Goal: Transaction & Acquisition: Purchase product/service

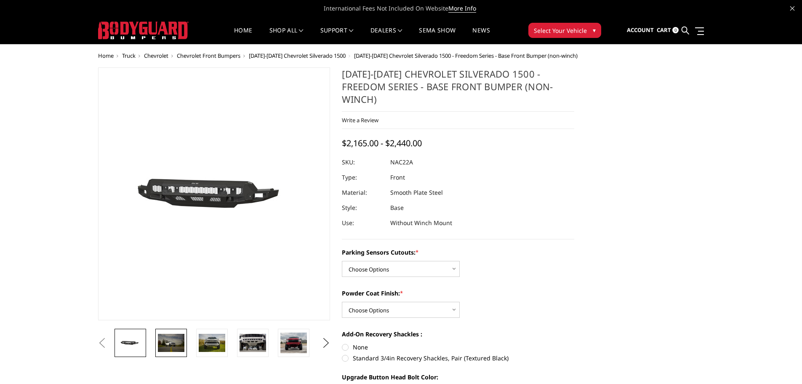
click at [177, 342] on img at bounding box center [171, 342] width 27 height 18
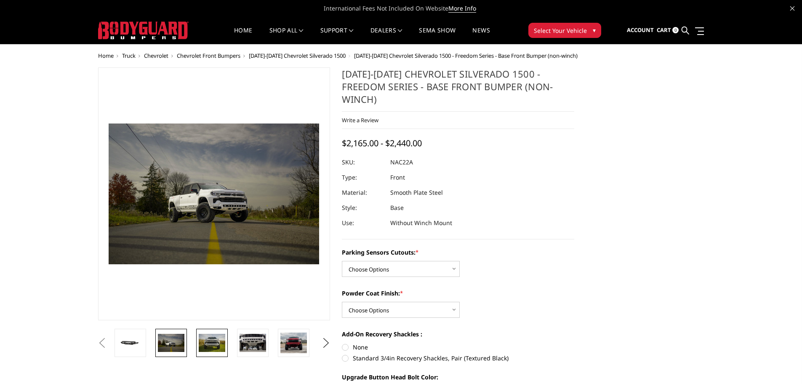
click at [216, 338] on img at bounding box center [212, 342] width 27 height 18
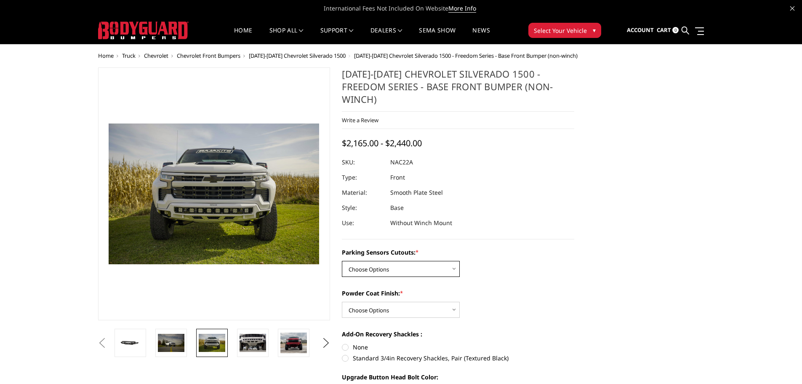
click at [391, 261] on select "Choose Options Yes - I have parking sensors No - I do NOT have parking sensors" at bounding box center [401, 269] width 118 height 16
select select "4362"
click at [342, 261] on select "Choose Options Yes - I have parking sensors No - I do NOT have parking sensors" at bounding box center [401, 269] width 118 height 16
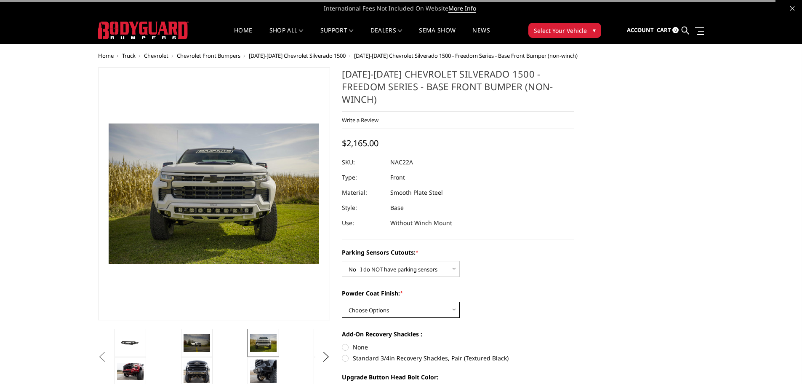
click at [381, 301] on select "Choose Options Bare Metal Textured Black Powder Coat" at bounding box center [401, 309] width 118 height 16
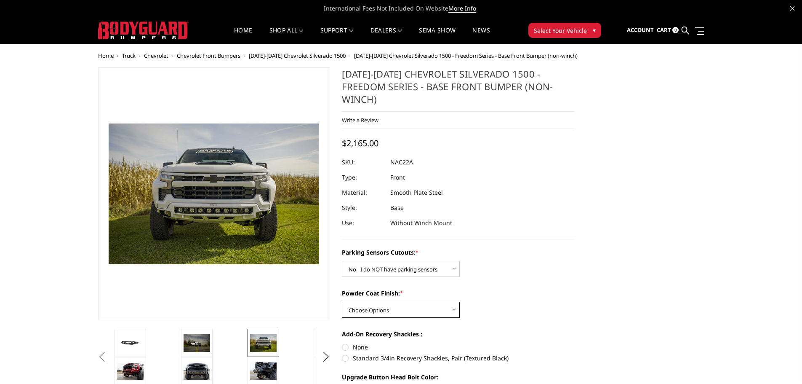
select select "4370"
click at [342, 301] on select "Choose Options Bare Metal Textured Black Powder Coat" at bounding box center [401, 309] width 118 height 16
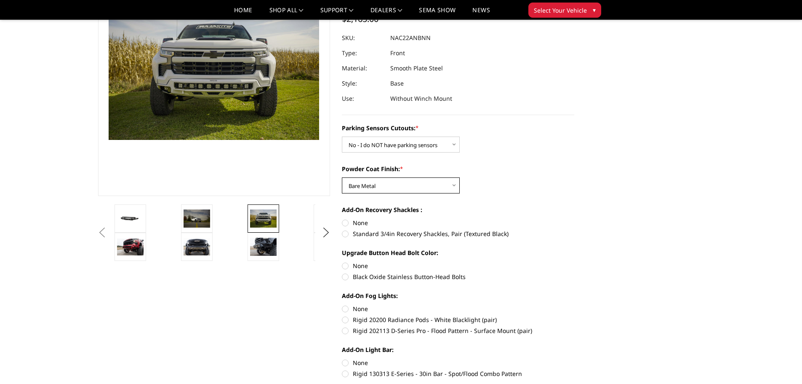
scroll to position [210, 0]
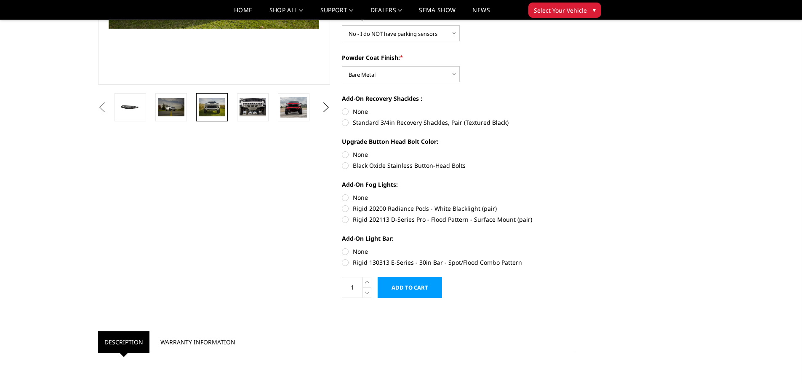
click at [345, 150] on label "None" at bounding box center [458, 154] width 232 height 9
click at [342, 150] on input "None" at bounding box center [342, 150] width 0 height 0
radio input "true"
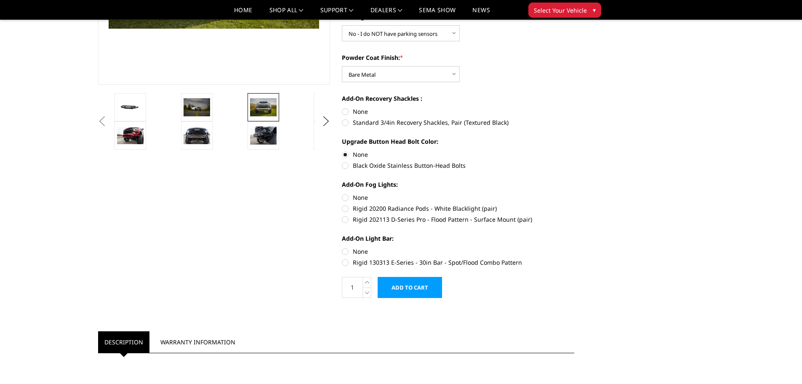
click at [345, 193] on label "None" at bounding box center [458, 197] width 232 height 9
click at [342, 193] on input "None" at bounding box center [342, 193] width 0 height 0
radio input "true"
click at [345, 247] on label "None" at bounding box center [458, 251] width 232 height 9
click at [342, 247] on input "None" at bounding box center [342, 247] width 0 height 0
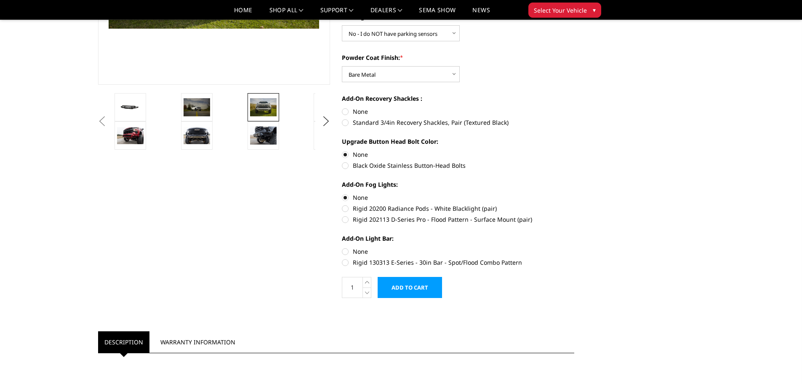
radio input "true"
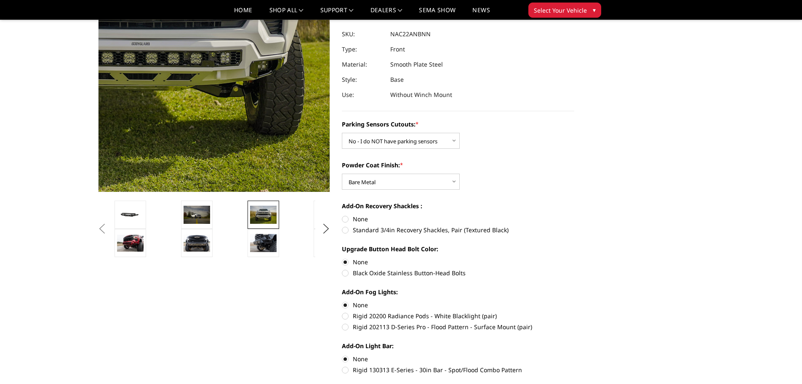
scroll to position [84, 0]
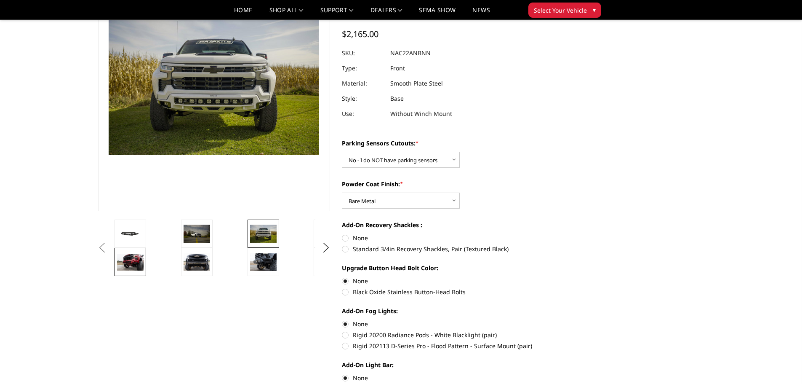
click at [128, 262] on img at bounding box center [130, 261] width 27 height 17
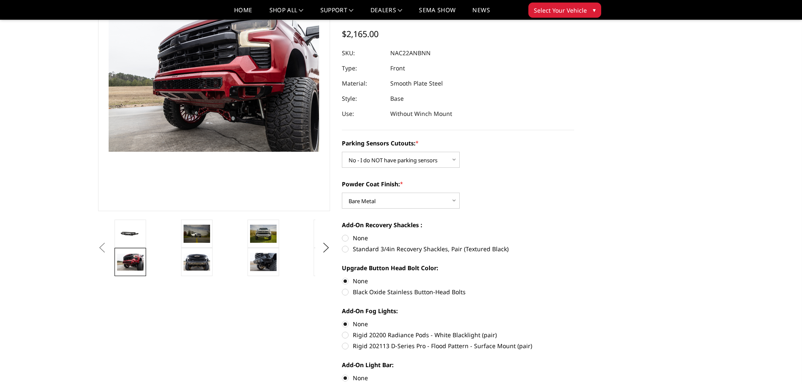
scroll to position [88, 0]
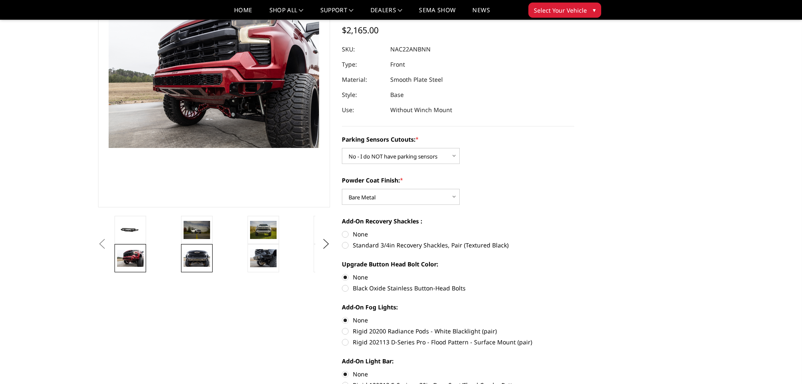
click at [198, 262] on img at bounding box center [197, 258] width 27 height 18
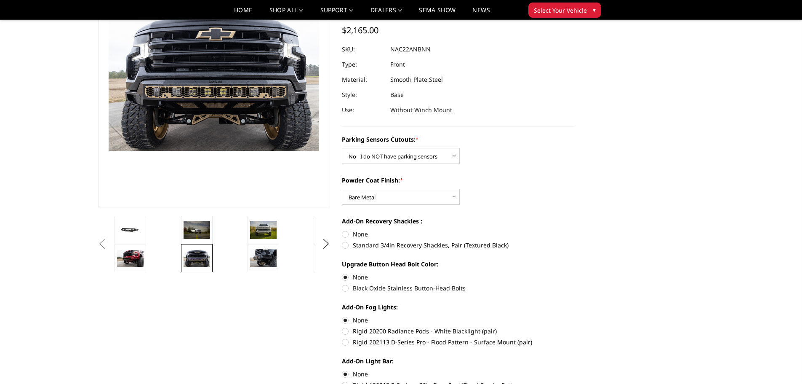
scroll to position [85, 0]
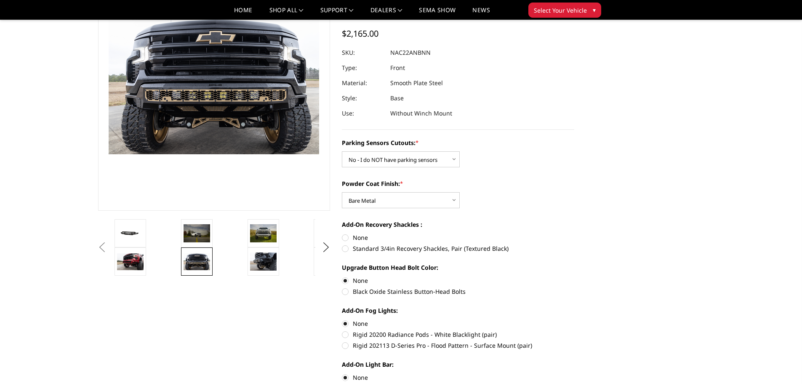
click at [281, 270] on li at bounding box center [278, 261] width 67 height 28
click at [265, 263] on img at bounding box center [263, 261] width 27 height 18
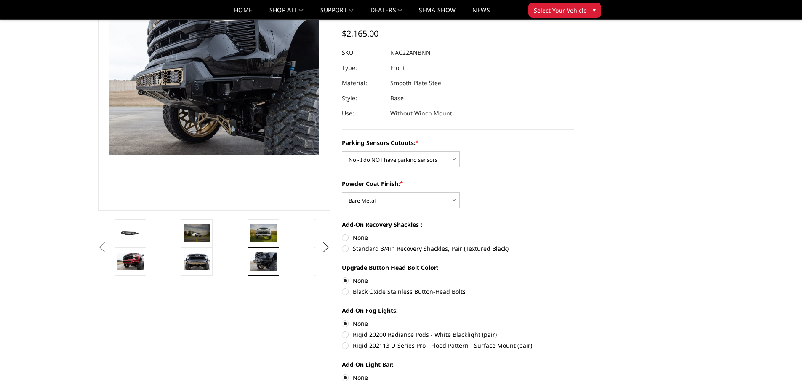
scroll to position [84, 0]
click at [323, 250] on button "Next" at bounding box center [326, 248] width 13 height 13
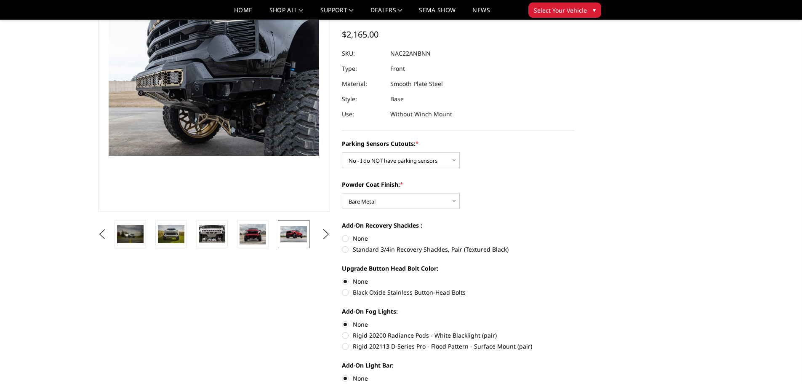
click at [293, 234] on img at bounding box center [293, 234] width 27 height 16
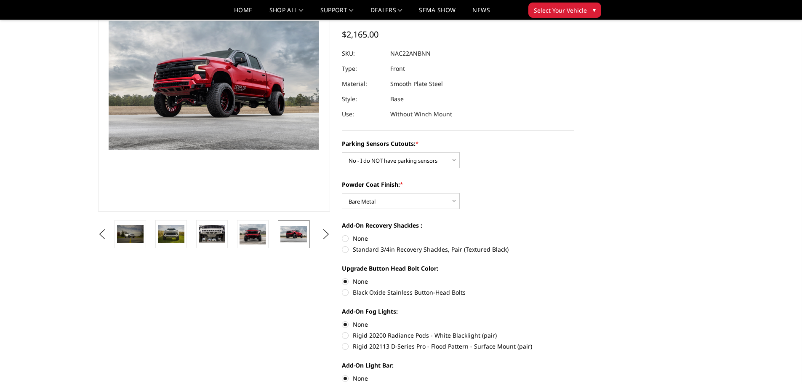
scroll to position [90, 0]
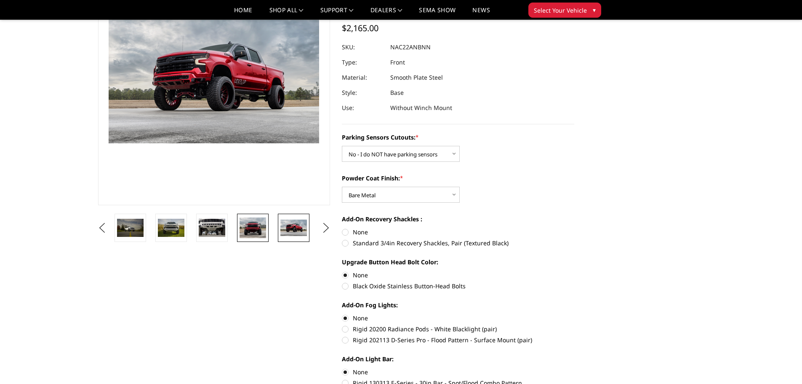
click at [257, 231] on img at bounding box center [253, 227] width 27 height 21
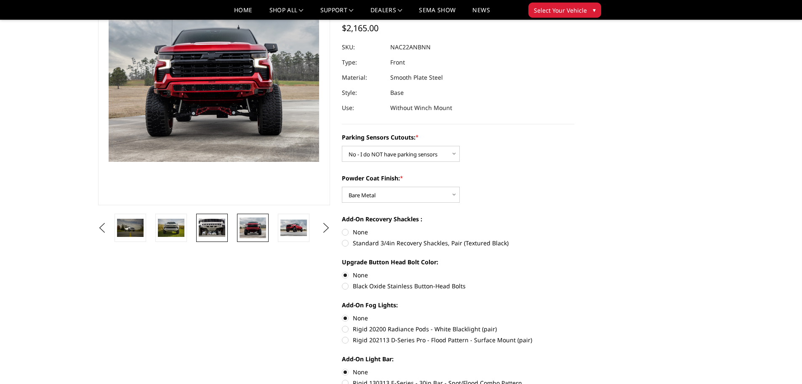
scroll to position [72, 0]
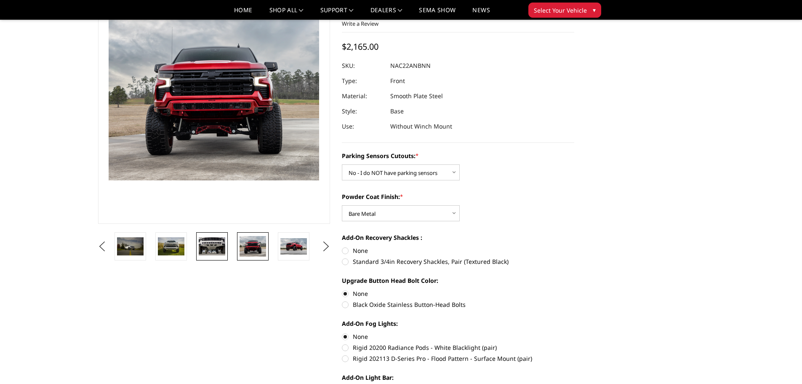
click at [206, 246] on img at bounding box center [212, 246] width 27 height 18
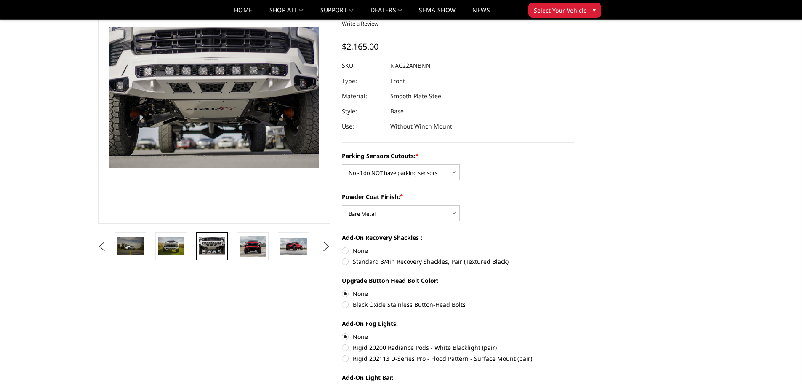
scroll to position [84, 0]
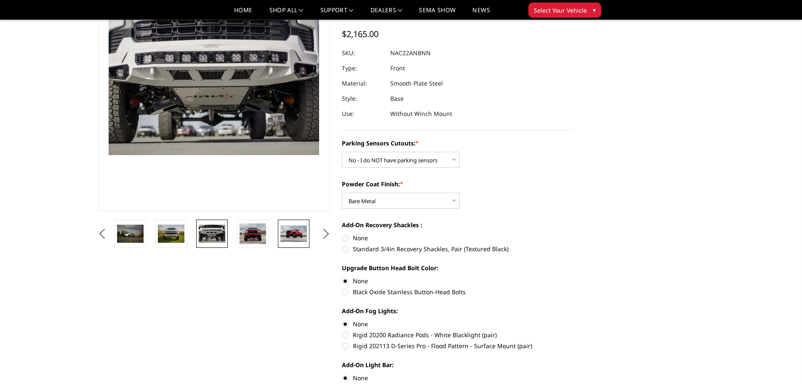
click at [292, 234] on img at bounding box center [293, 233] width 27 height 16
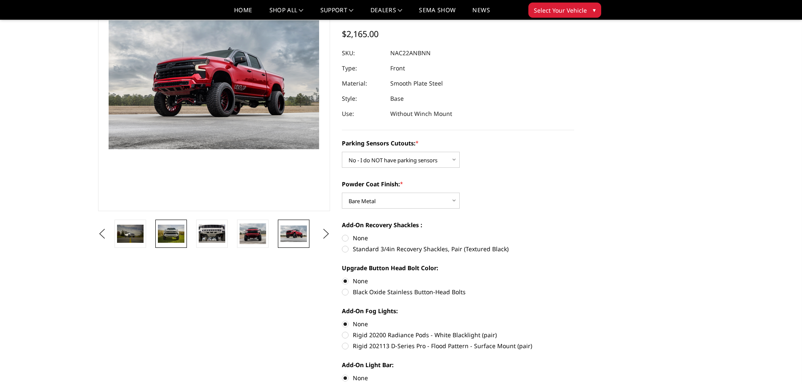
click at [170, 229] on img at bounding box center [171, 233] width 27 height 18
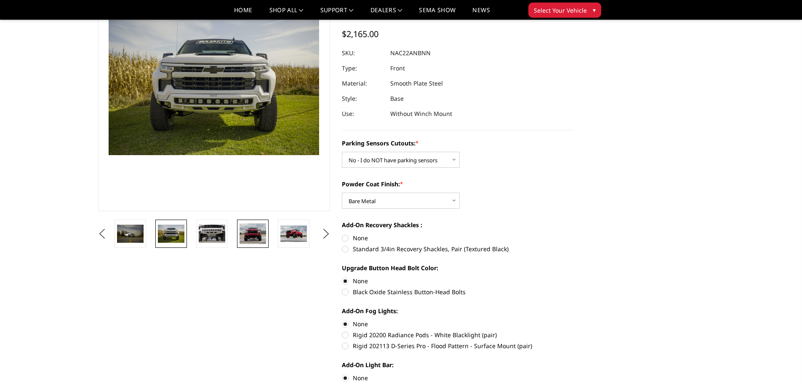
click at [253, 233] on img at bounding box center [253, 233] width 27 height 21
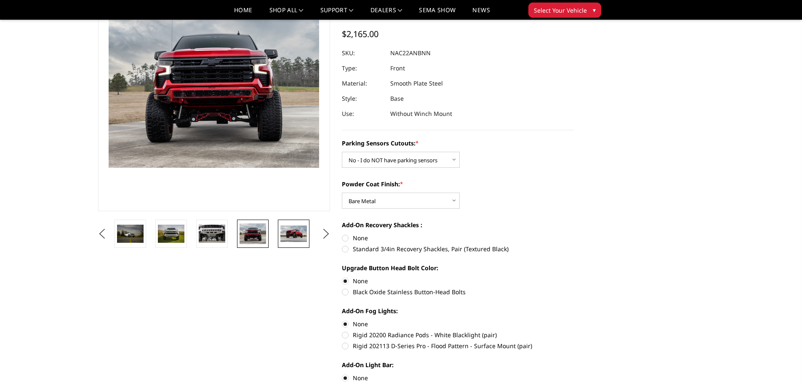
click at [282, 232] on img at bounding box center [293, 233] width 27 height 16
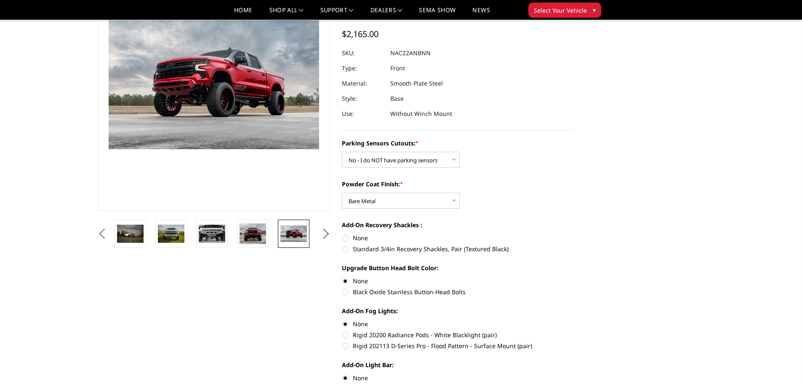
click at [109, 229] on button "Previous" at bounding box center [102, 233] width 13 height 13
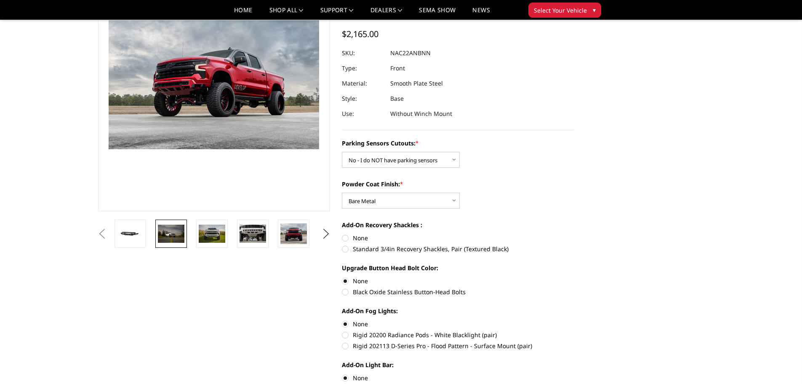
click at [184, 233] on img at bounding box center [171, 233] width 27 height 18
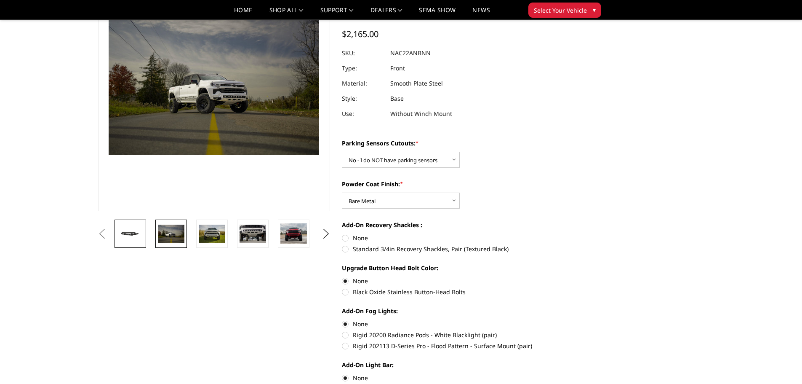
click at [135, 235] on img at bounding box center [130, 233] width 27 height 13
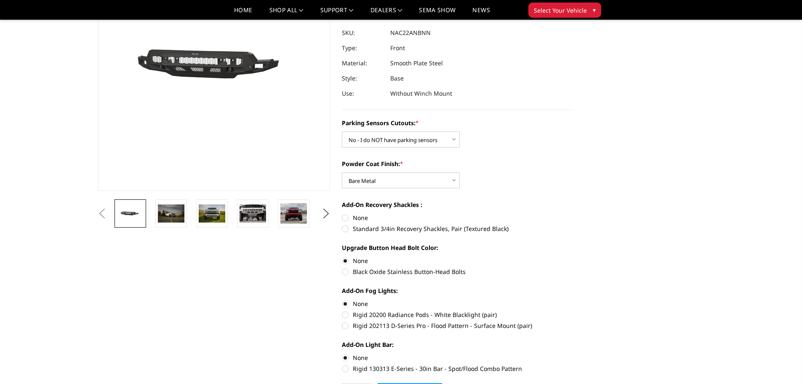
click at [99, 213] on button "Previous" at bounding box center [102, 213] width 13 height 13
click at [104, 214] on button "Previous" at bounding box center [102, 213] width 13 height 13
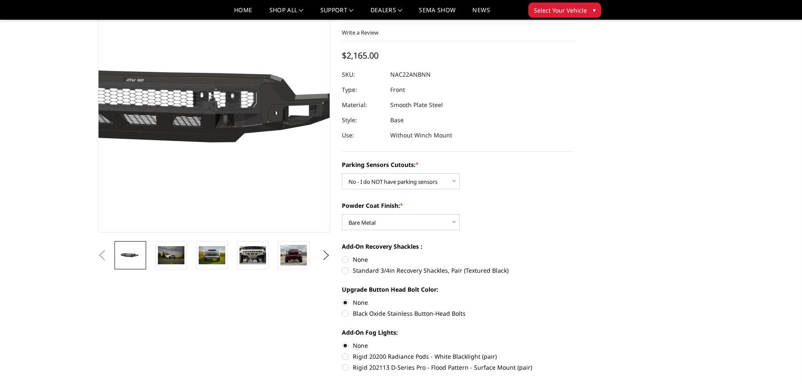
scroll to position [0, 0]
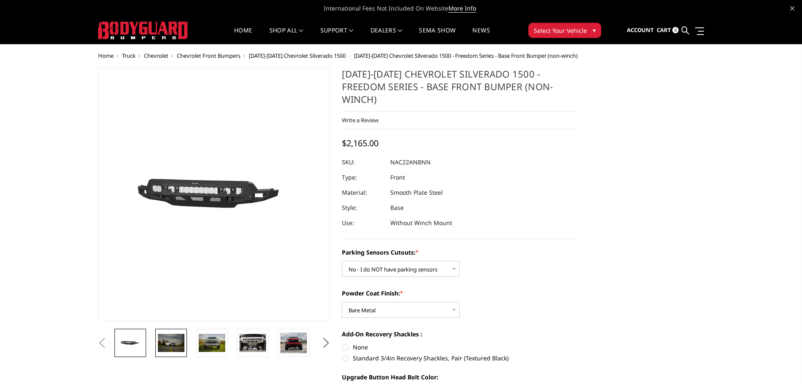
click at [173, 339] on img at bounding box center [171, 342] width 27 height 18
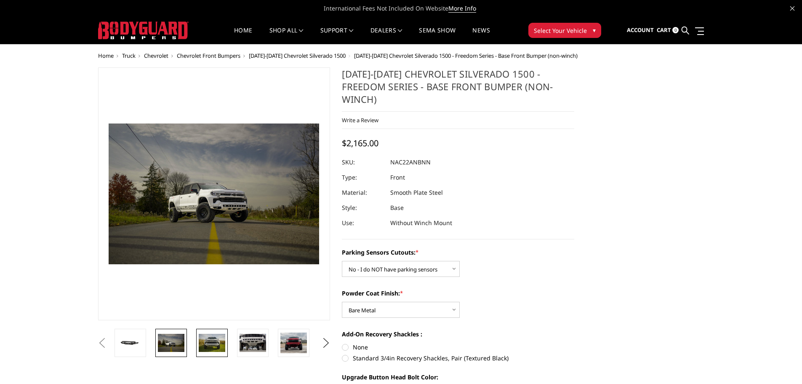
click at [212, 344] on img at bounding box center [212, 342] width 27 height 18
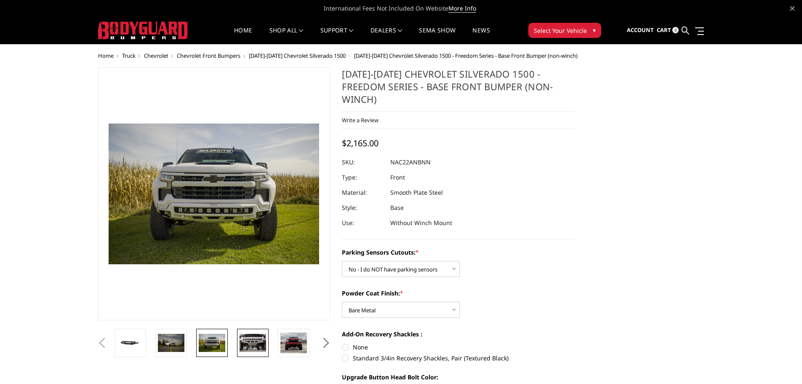
click at [248, 342] on img at bounding box center [253, 342] width 27 height 18
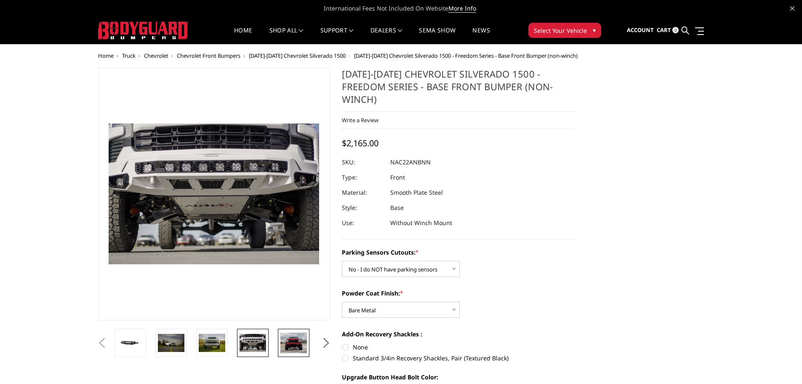
click at [287, 344] on img at bounding box center [293, 342] width 27 height 21
